Goal: Information Seeking & Learning: Learn about a topic

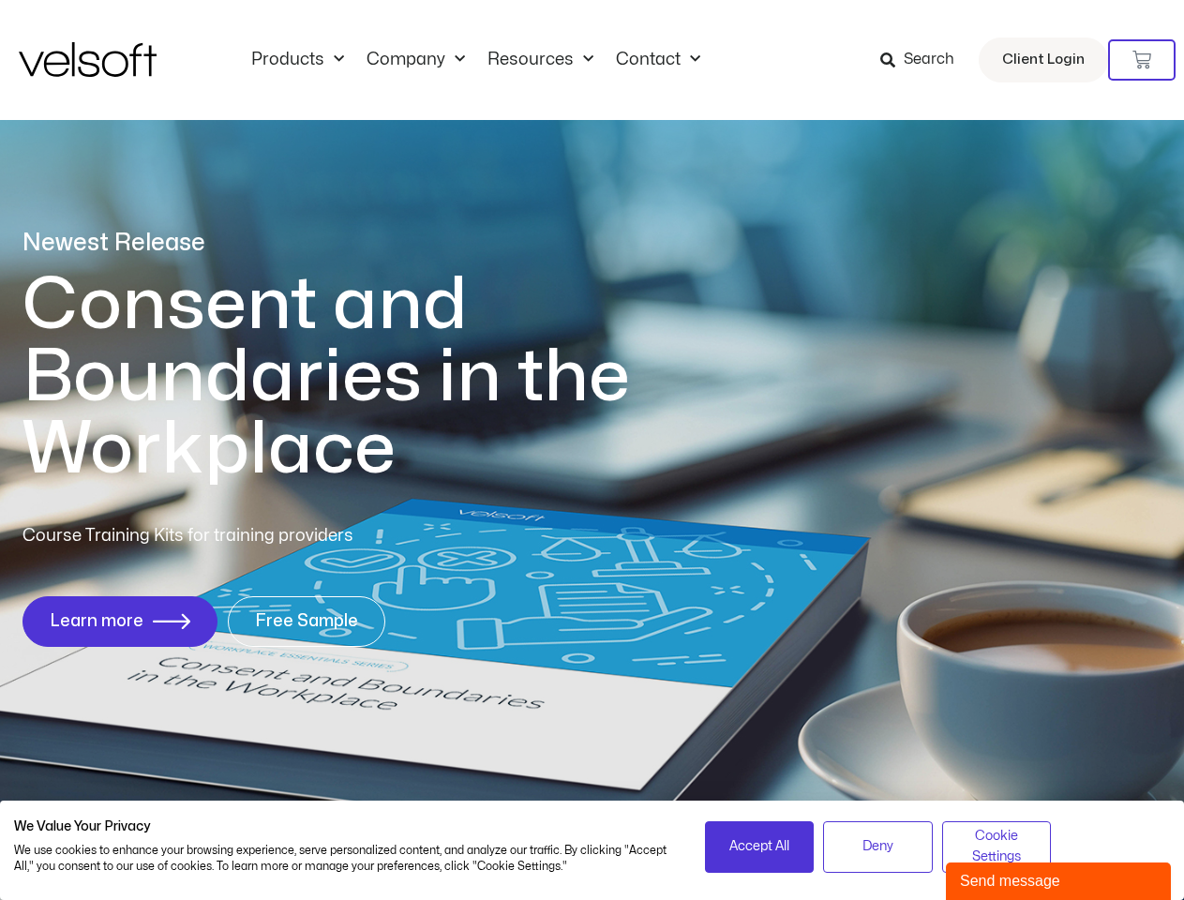
click at [592, 450] on h1 "Consent and Boundaries in the Workplace" at bounding box center [365, 377] width 684 height 217
click at [1142, 60] on icon at bounding box center [1142, 60] width 19 height 19
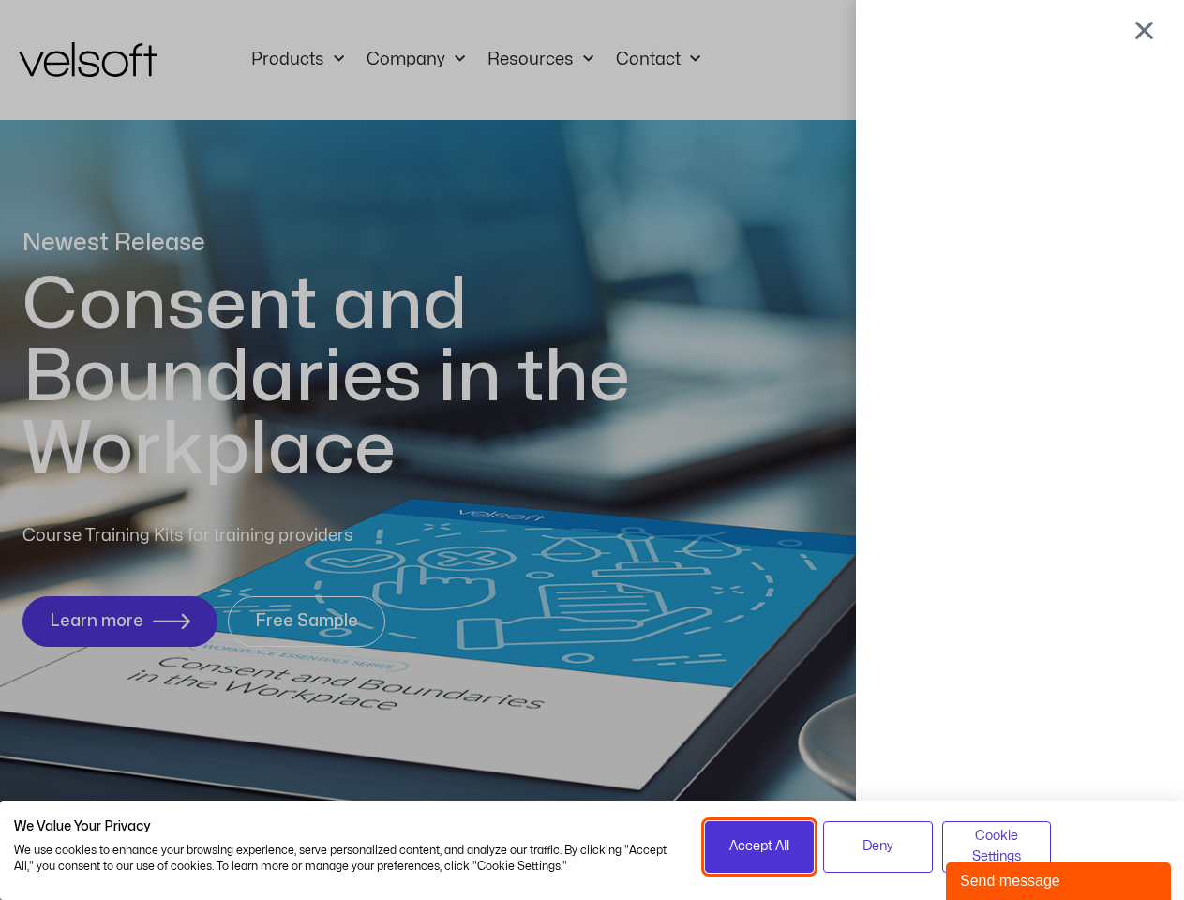
click at [760, 847] on span "Accept All" at bounding box center [760, 846] width 60 height 21
click at [878, 847] on div at bounding box center [592, 450] width 1184 height 900
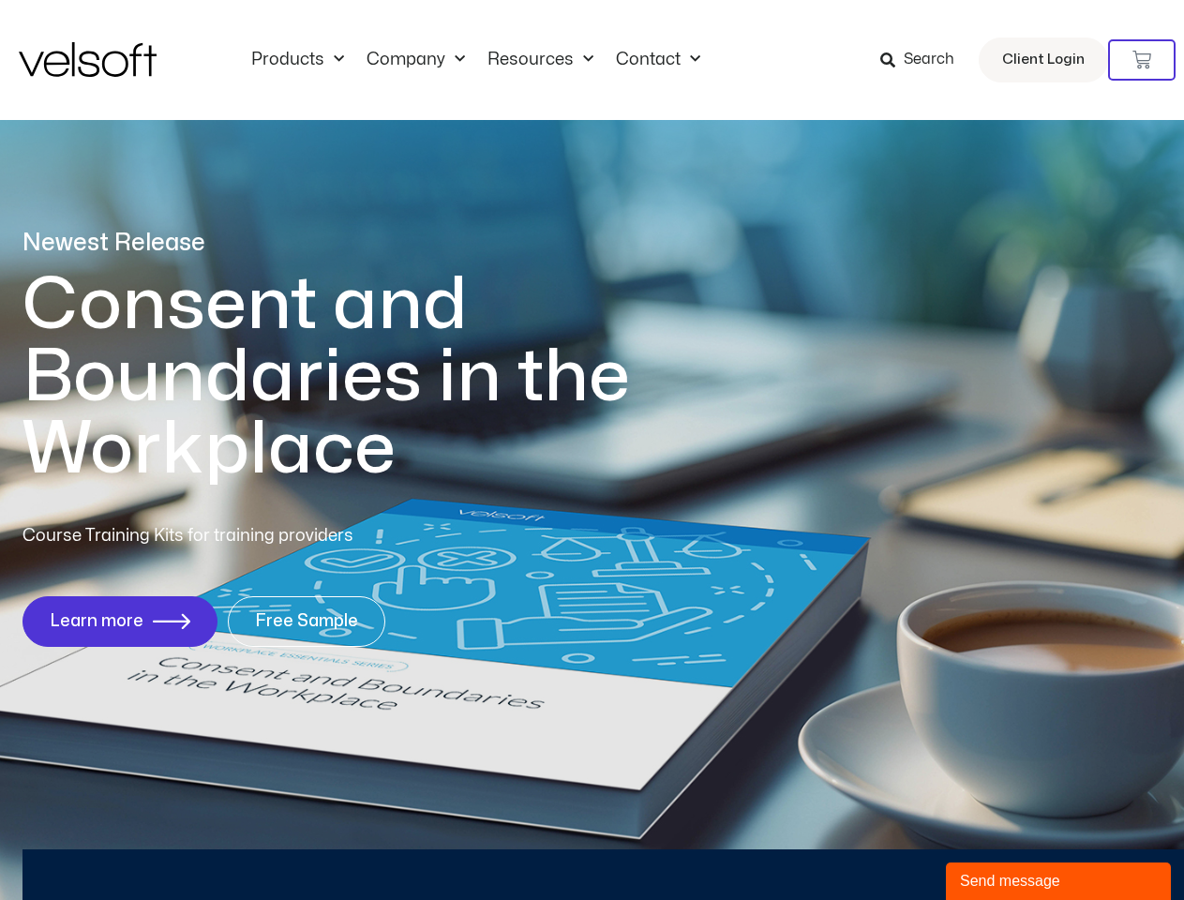
click at [593, 450] on div at bounding box center [593, 450] width 0 height 0
click at [1059, 881] on div "Send message" at bounding box center [1058, 881] width 197 height 23
